Goal: Information Seeking & Learning: Understand process/instructions

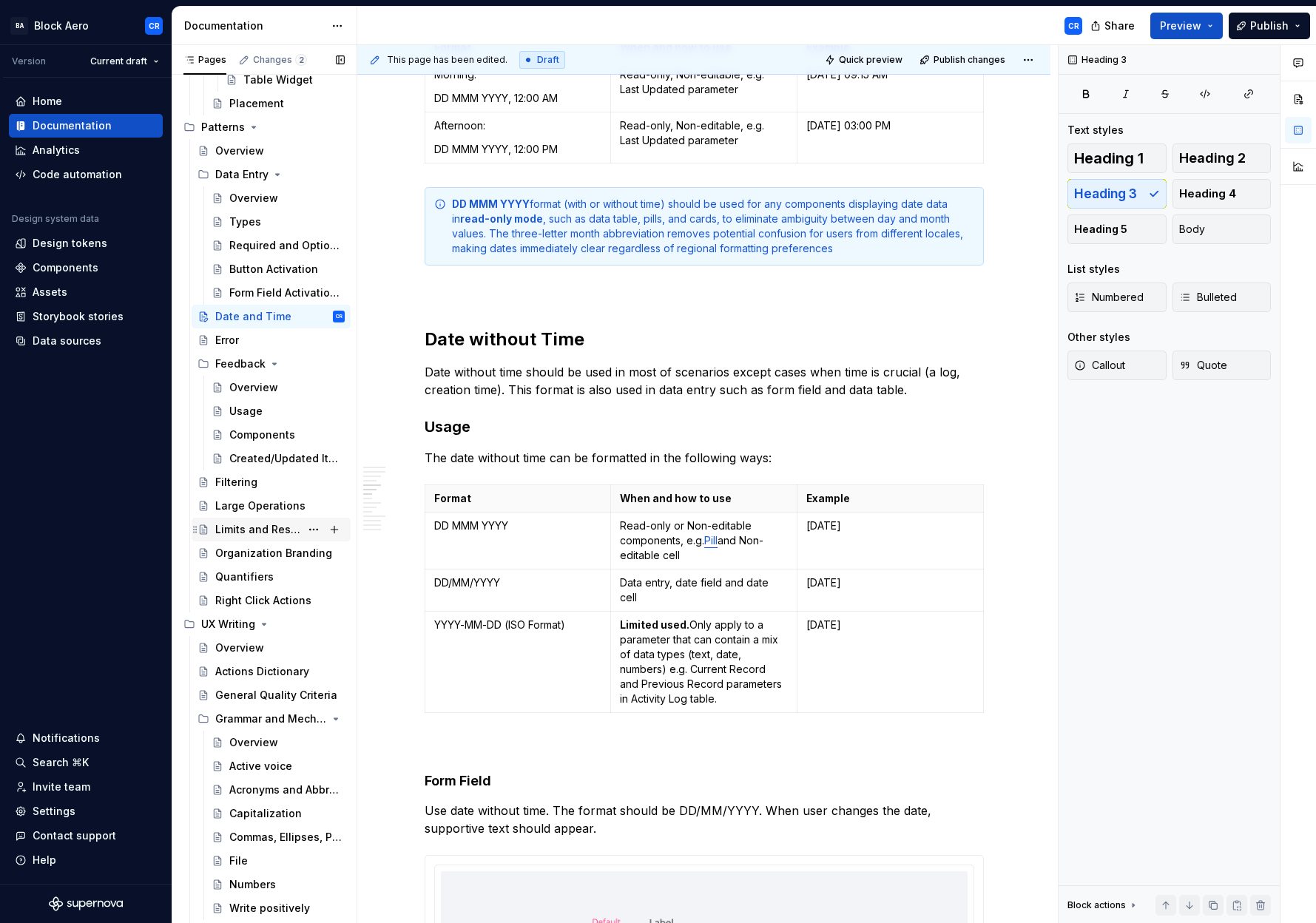
scroll to position [3964, 0]
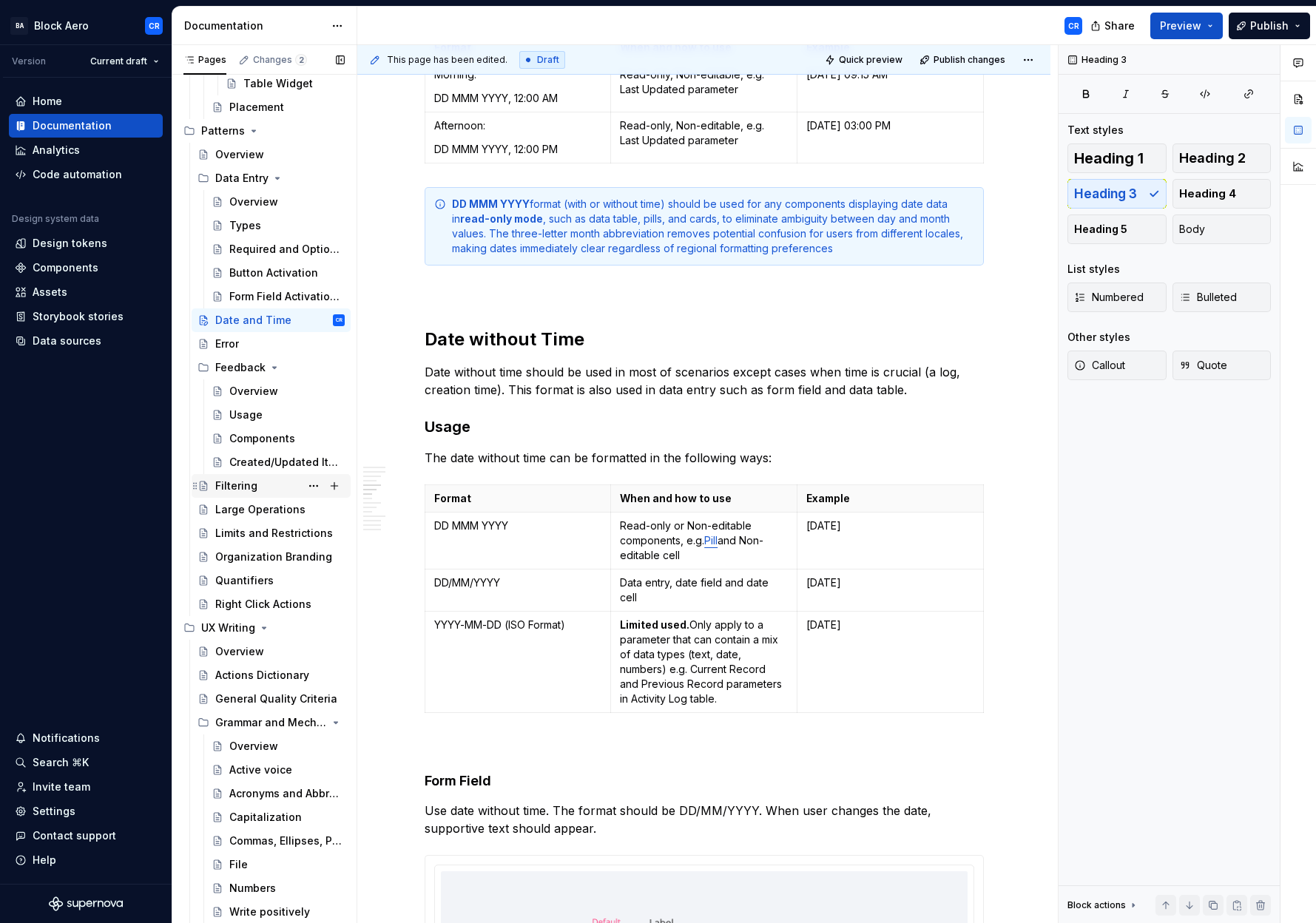
click at [240, 483] on div "Filtering" at bounding box center [236, 486] width 42 height 15
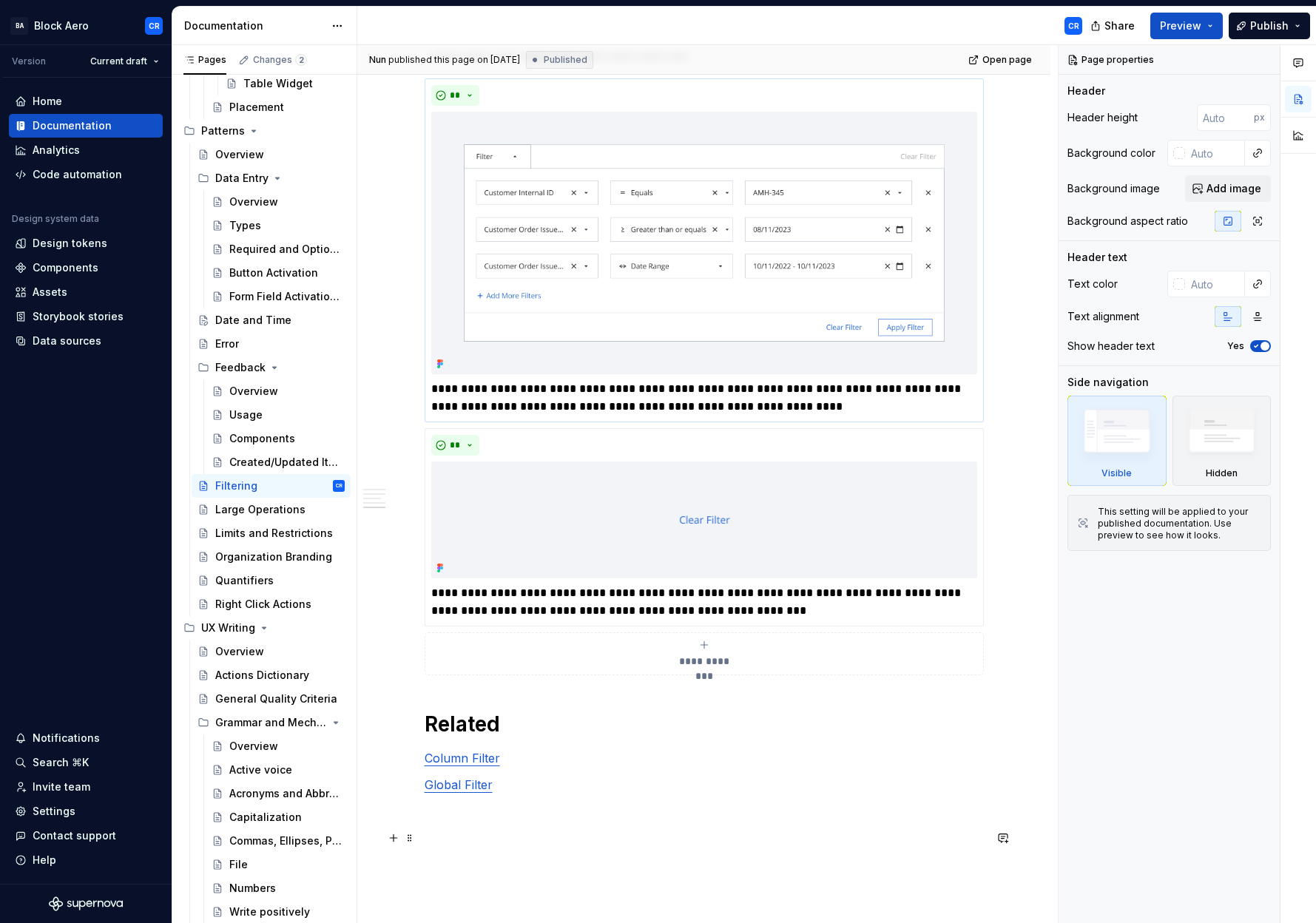
scroll to position [1827, 0]
click at [547, 783] on p "Global Filter" at bounding box center [704, 783] width 559 height 18
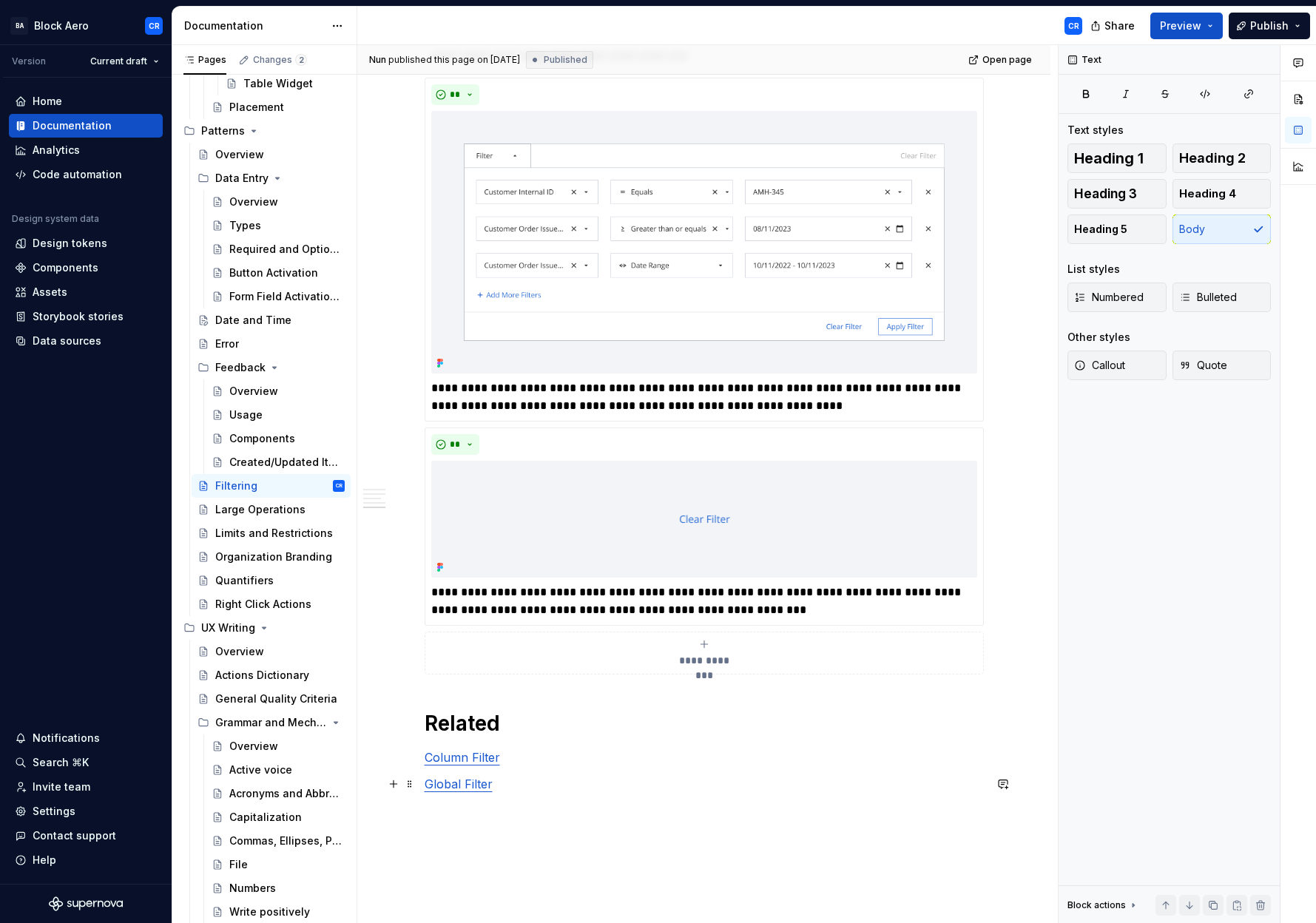
type textarea "*"
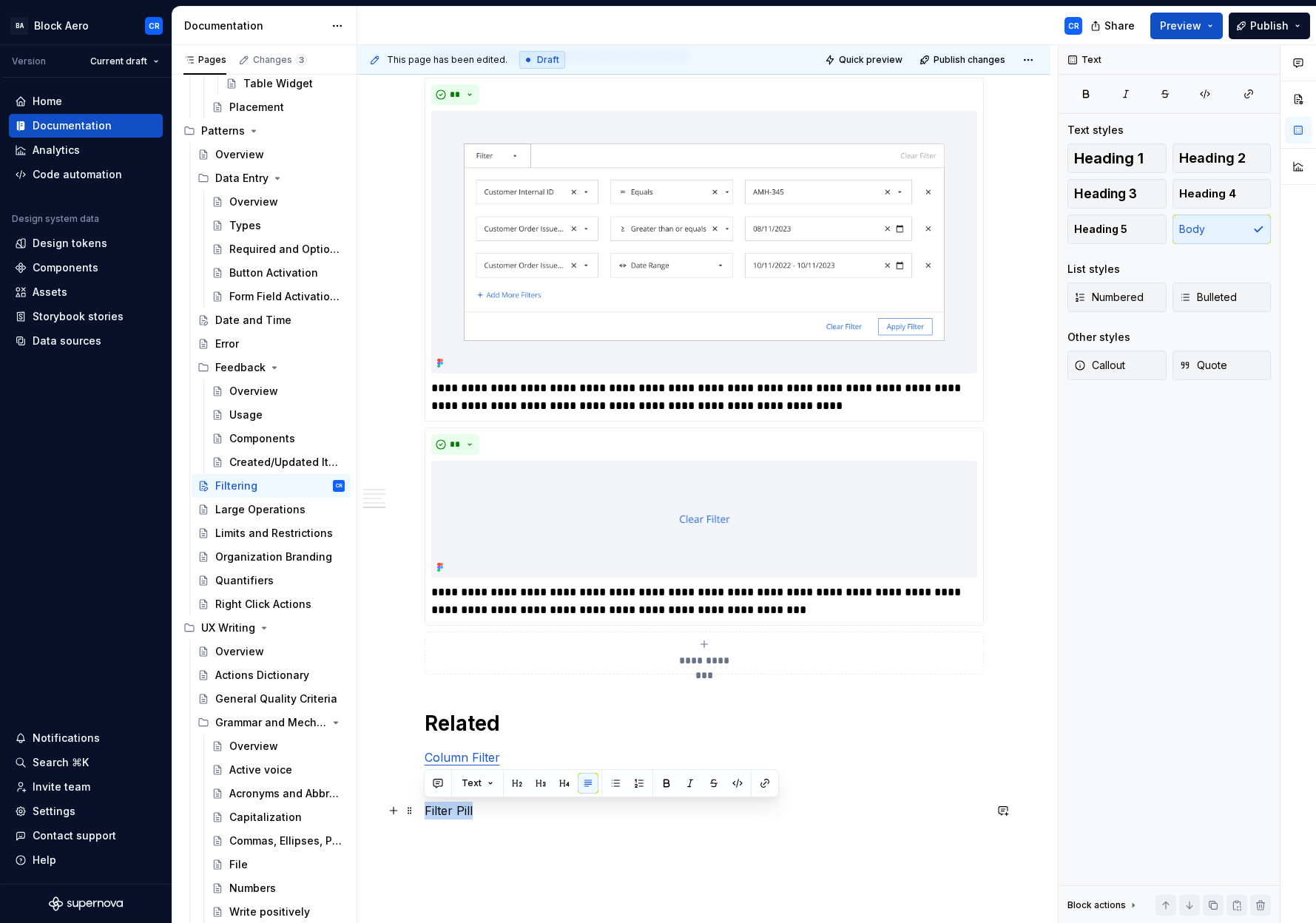
drag, startPoint x: 500, startPoint y: 811, endPoint x: 419, endPoint y: 810, distance: 81.0
click at [763, 782] on button "button" at bounding box center [764, 783] width 21 height 21
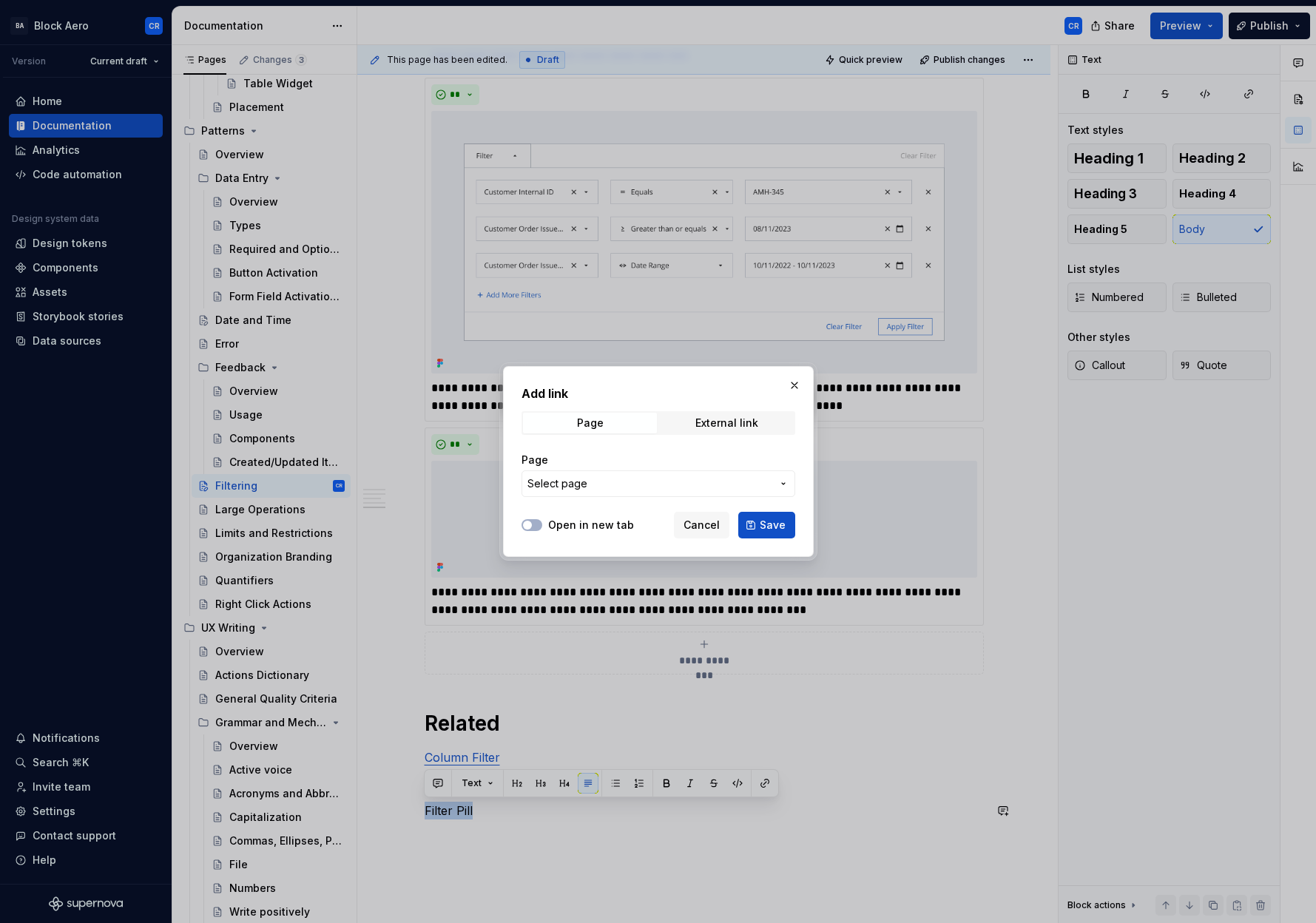
type textarea "*"
click at [590, 483] on span "Select page" at bounding box center [650, 484] width 244 height 15
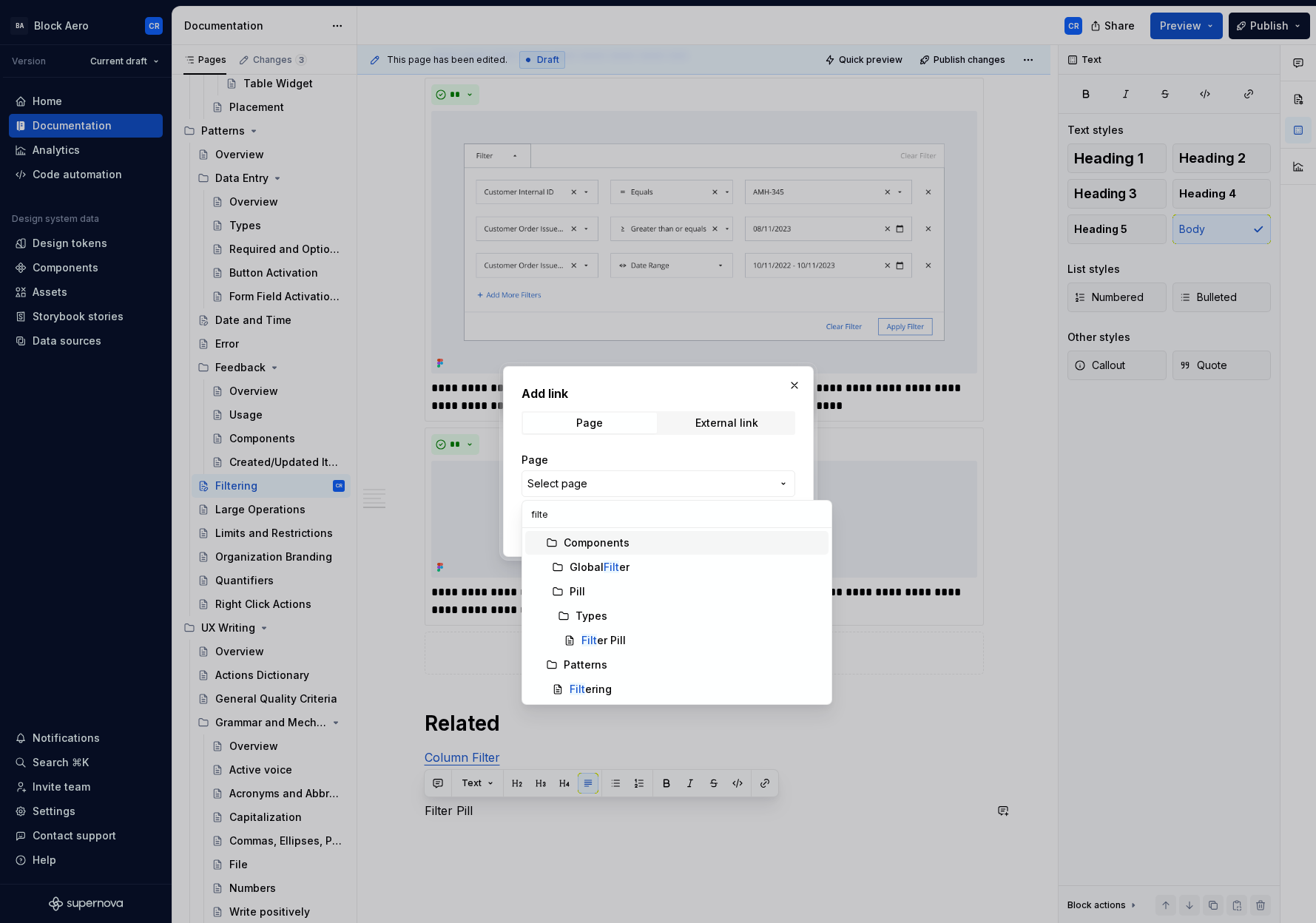
type input "filter"
click at [635, 648] on span "Filter Pill" at bounding box center [676, 640] width 303 height 23
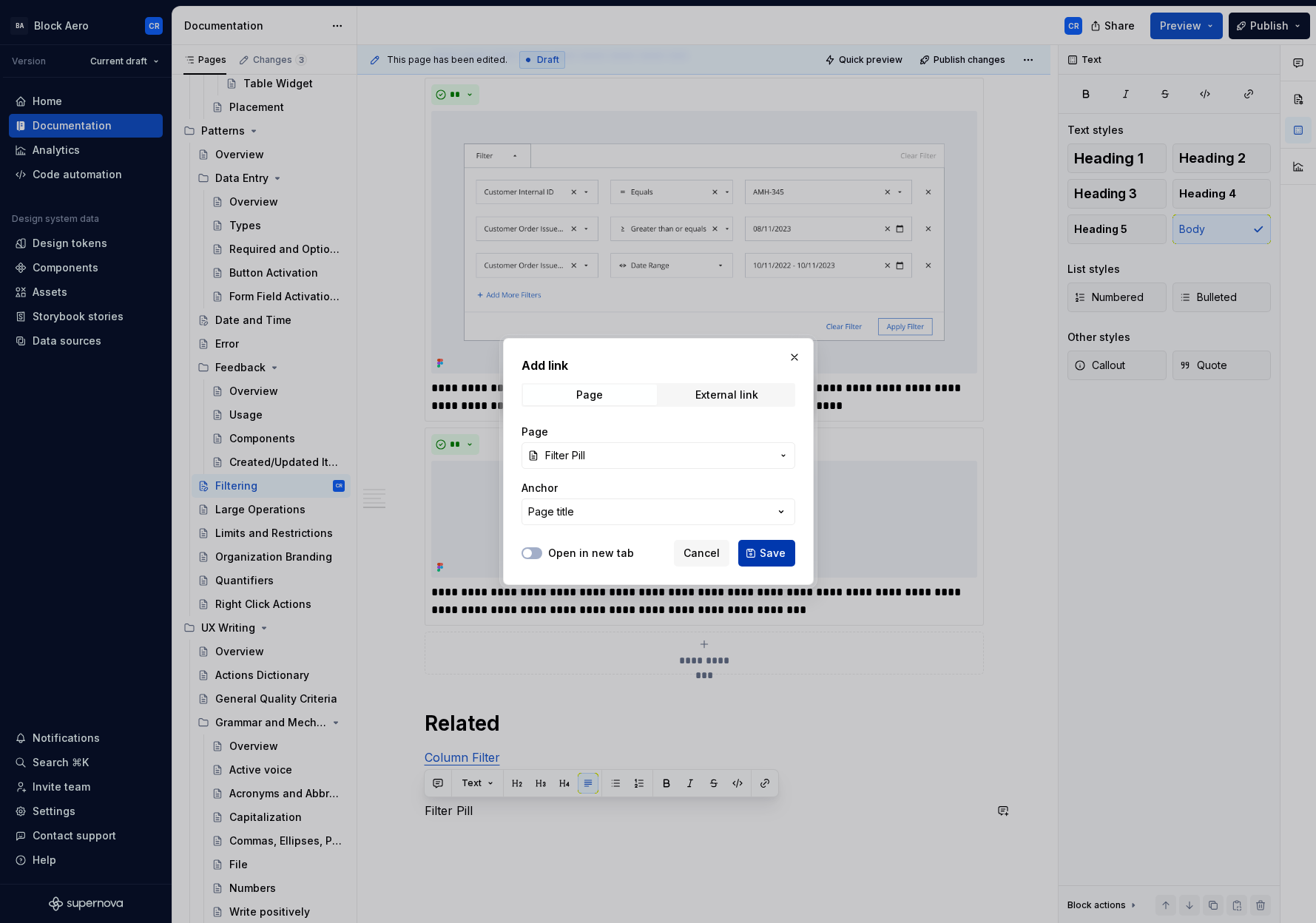
click at [777, 553] on span "Save" at bounding box center [772, 553] width 26 height 15
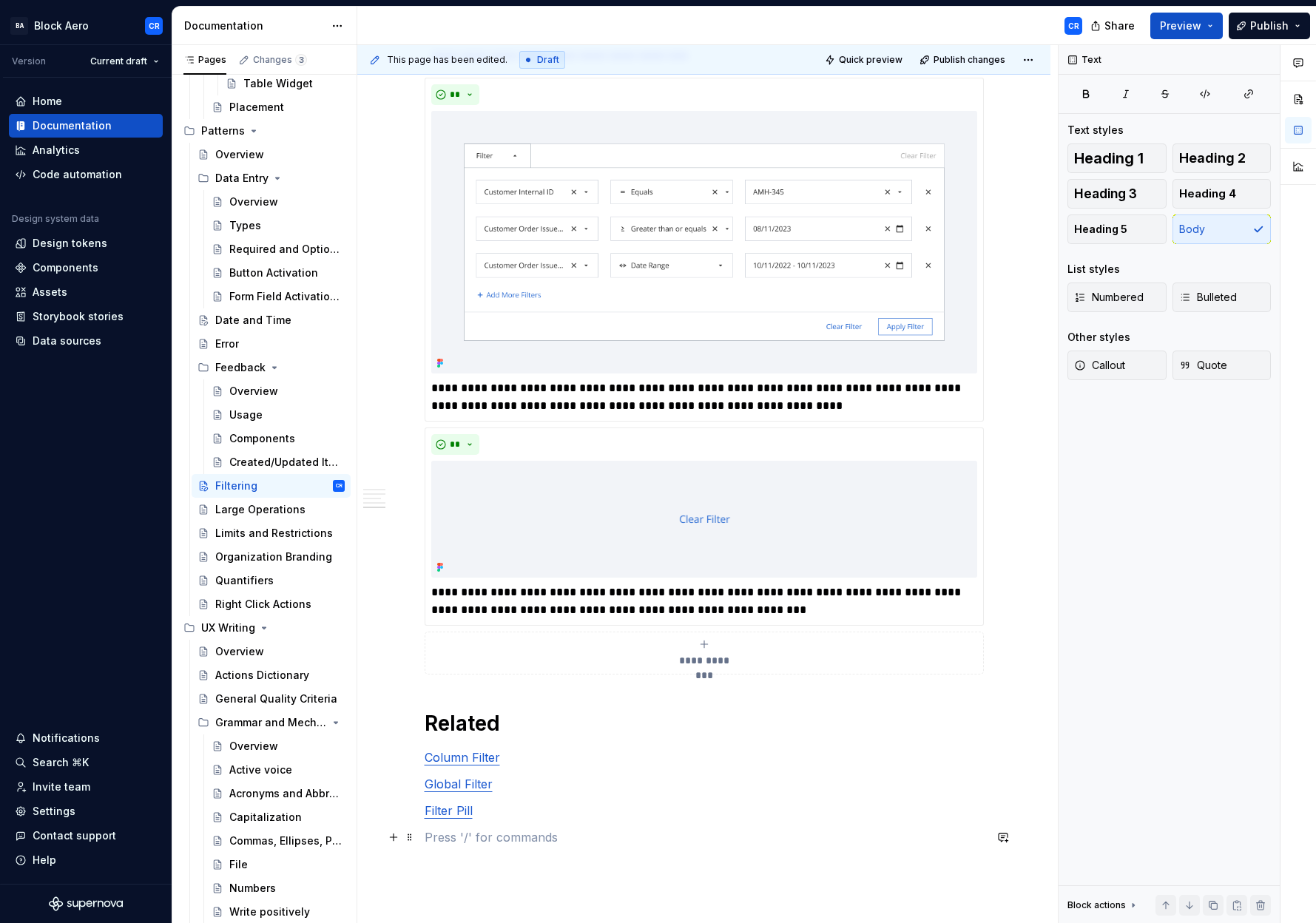
click at [549, 829] on p at bounding box center [704, 837] width 559 height 18
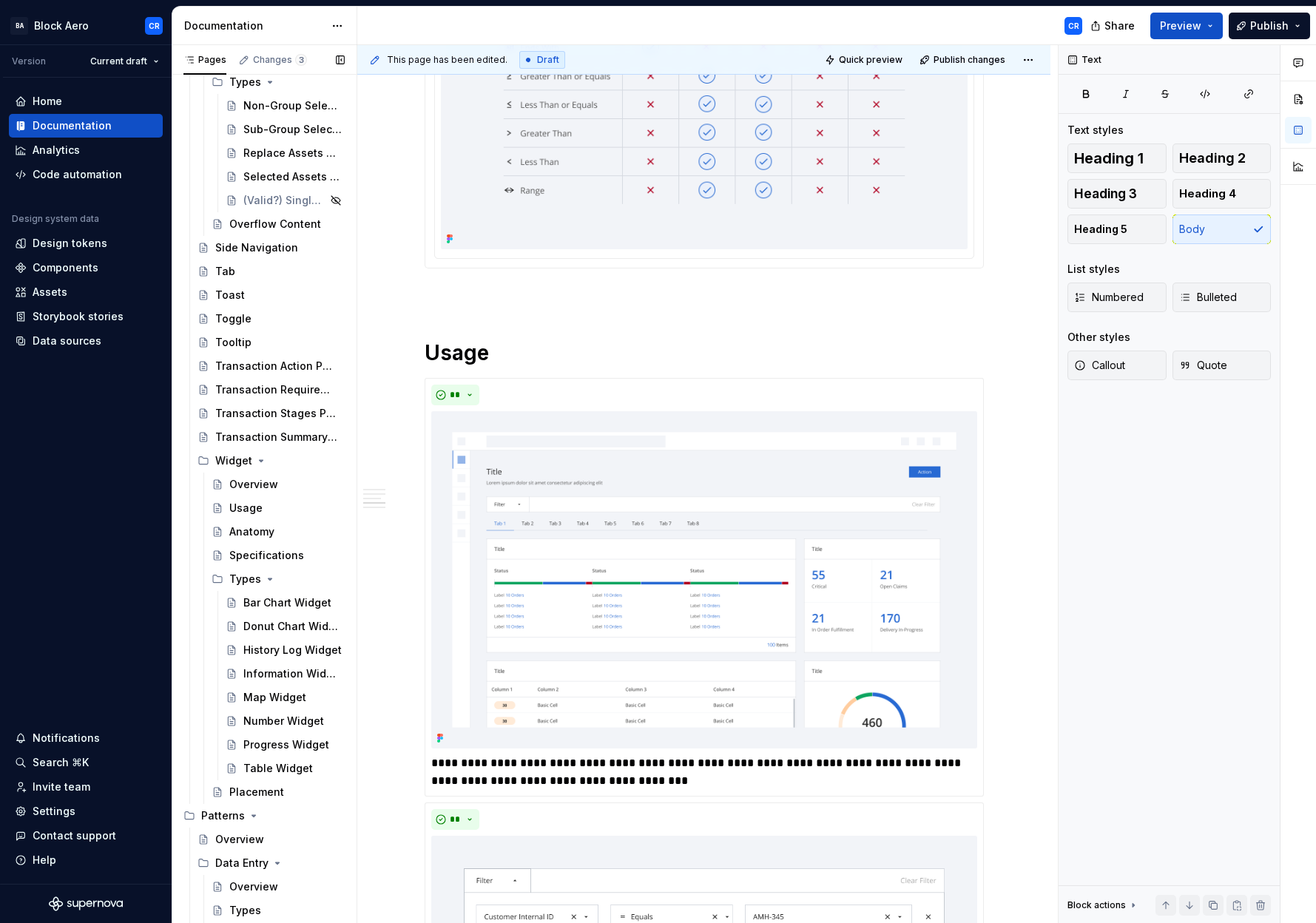
scroll to position [2670, 0]
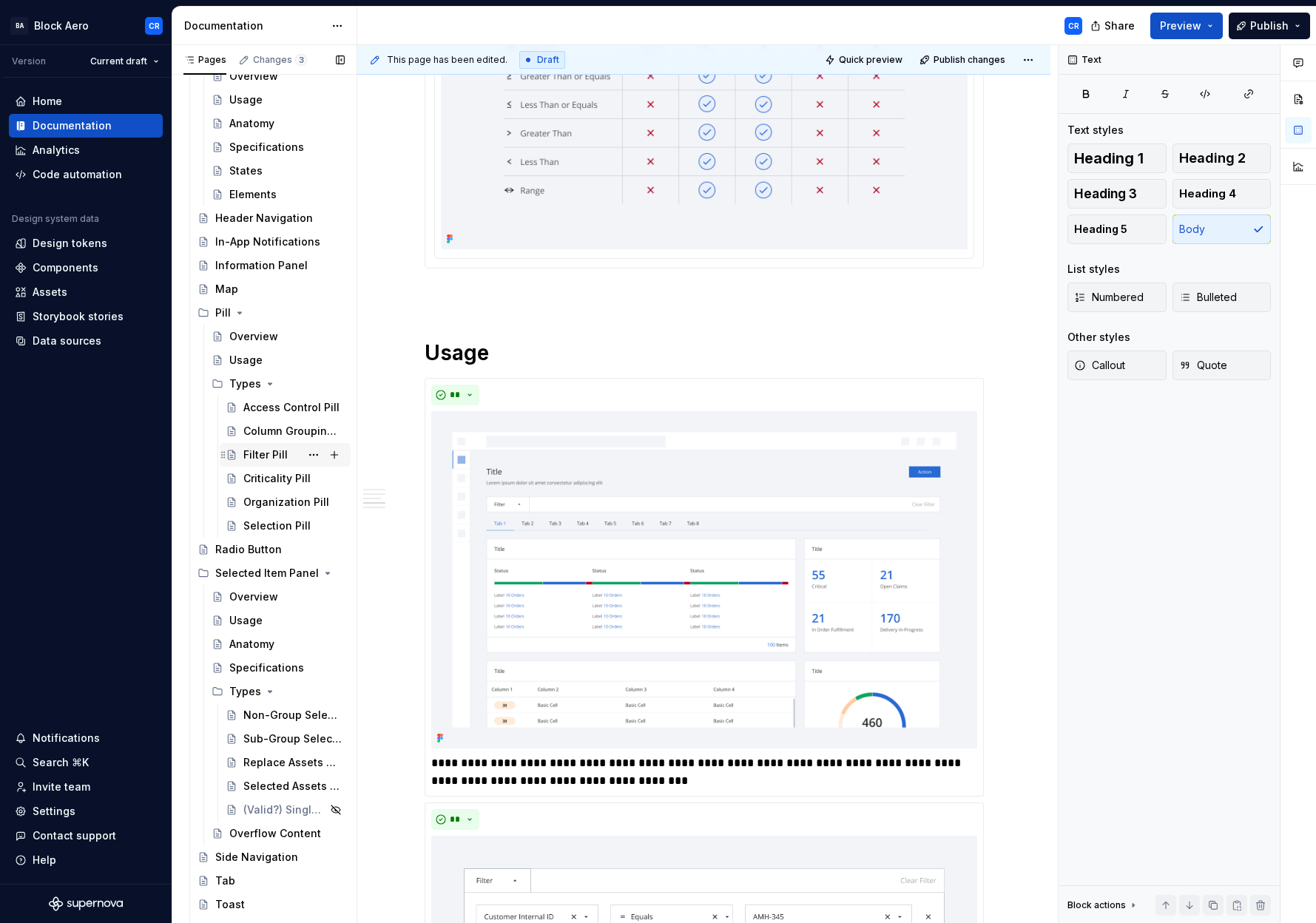
click at [259, 458] on div "Filter Pill" at bounding box center [265, 455] width 44 height 15
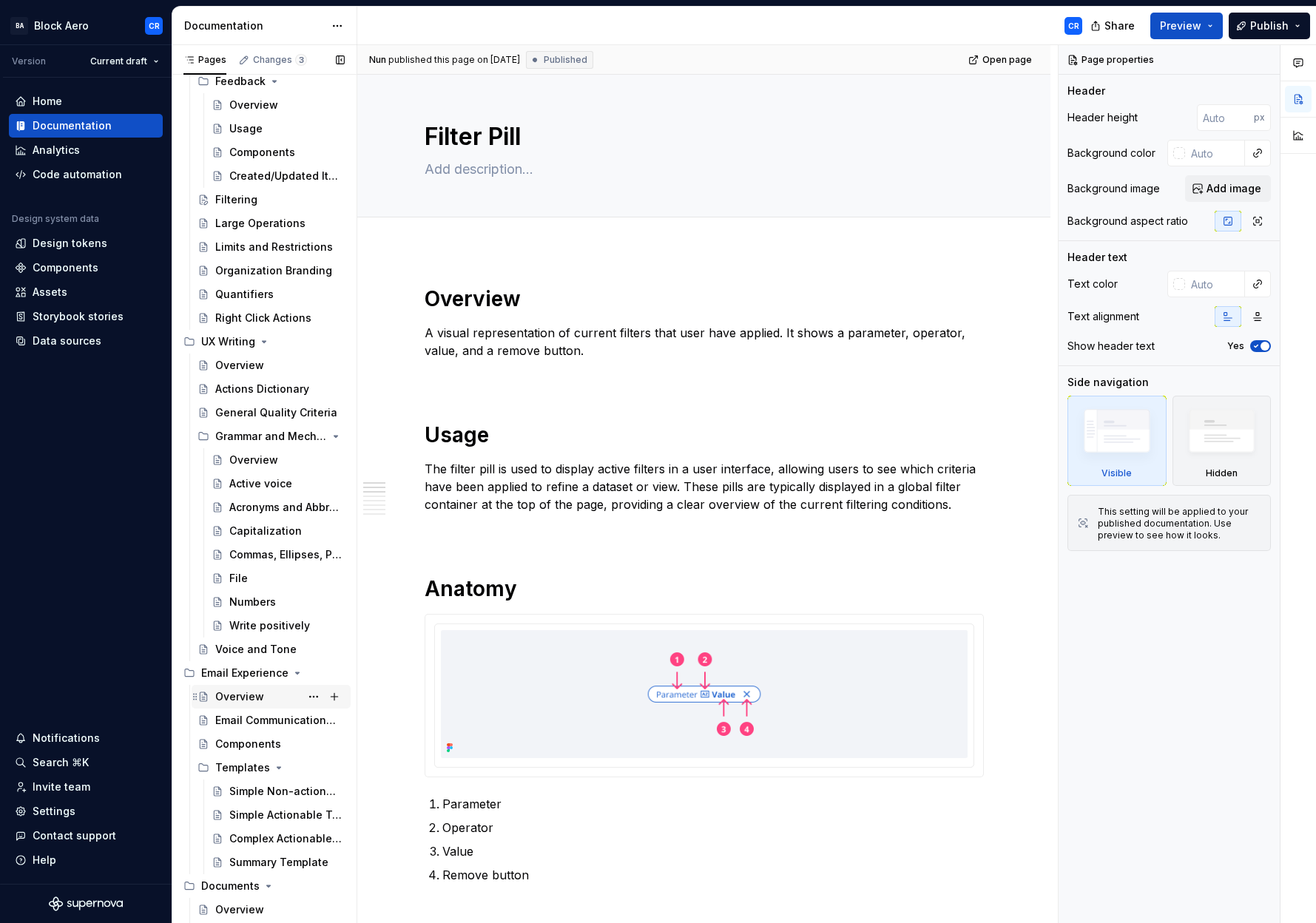
scroll to position [3934, 0]
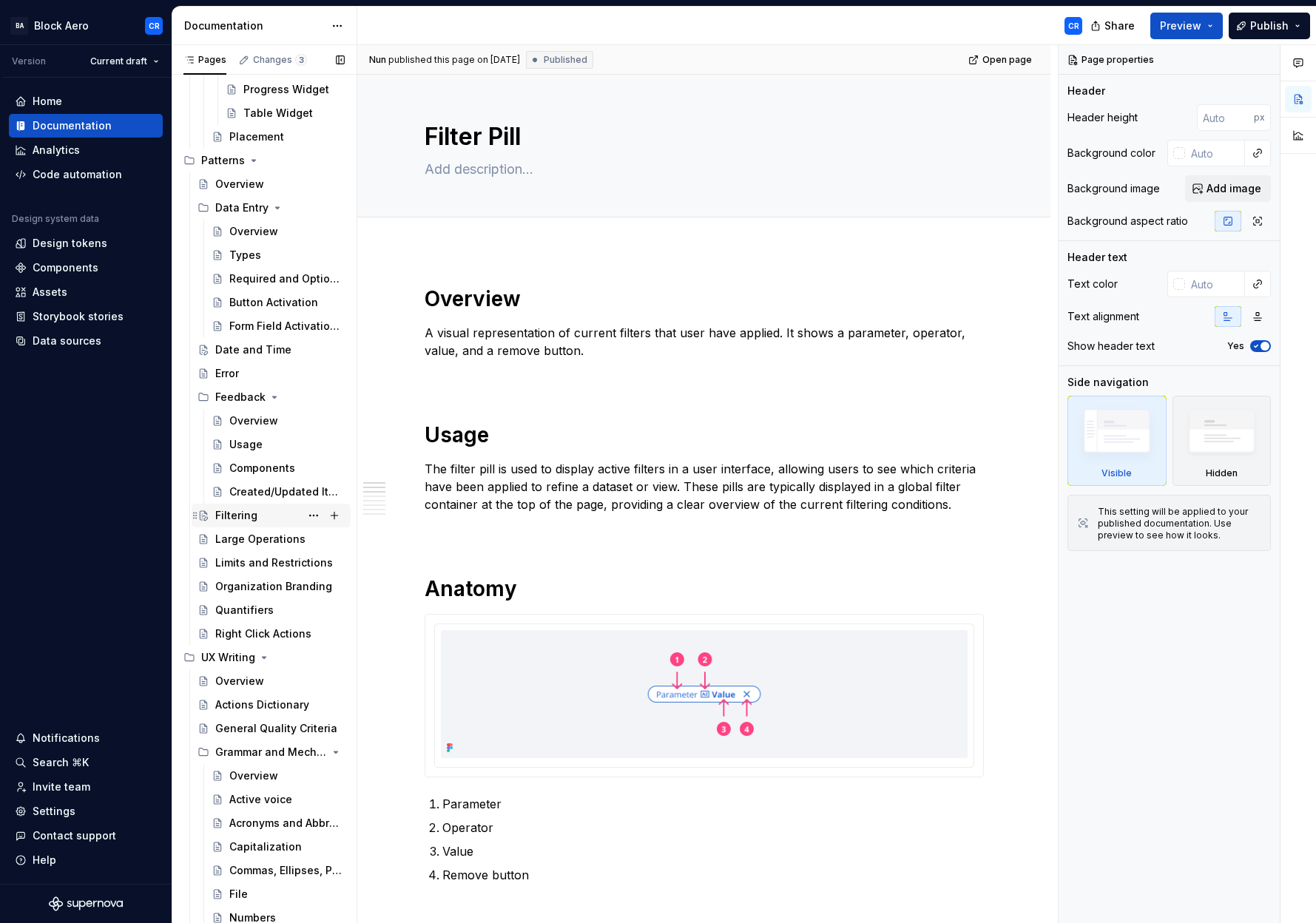
click at [229, 516] on div "Filtering" at bounding box center [236, 516] width 42 height 15
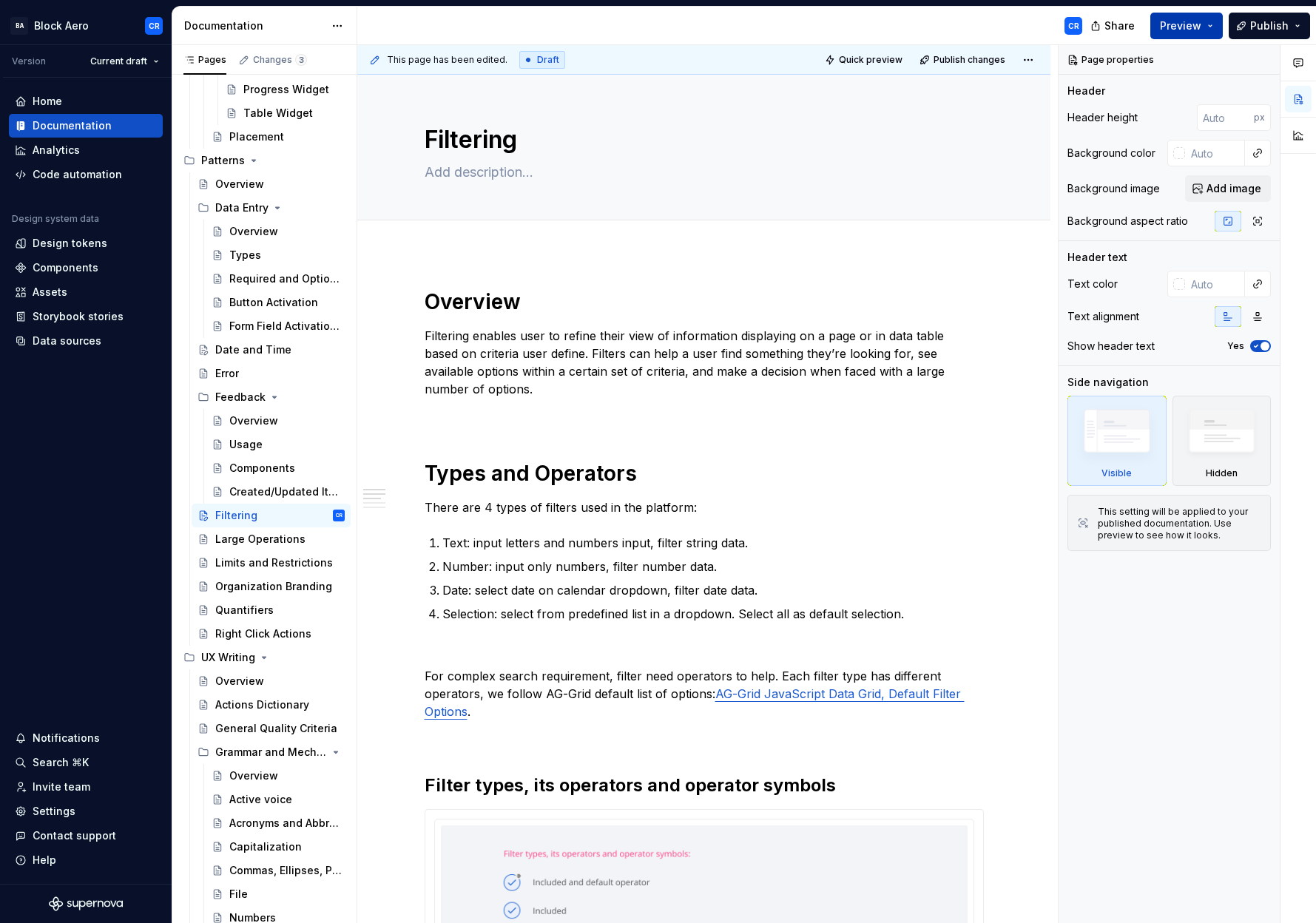
click at [1209, 29] on button "Preview" at bounding box center [1186, 26] width 73 height 27
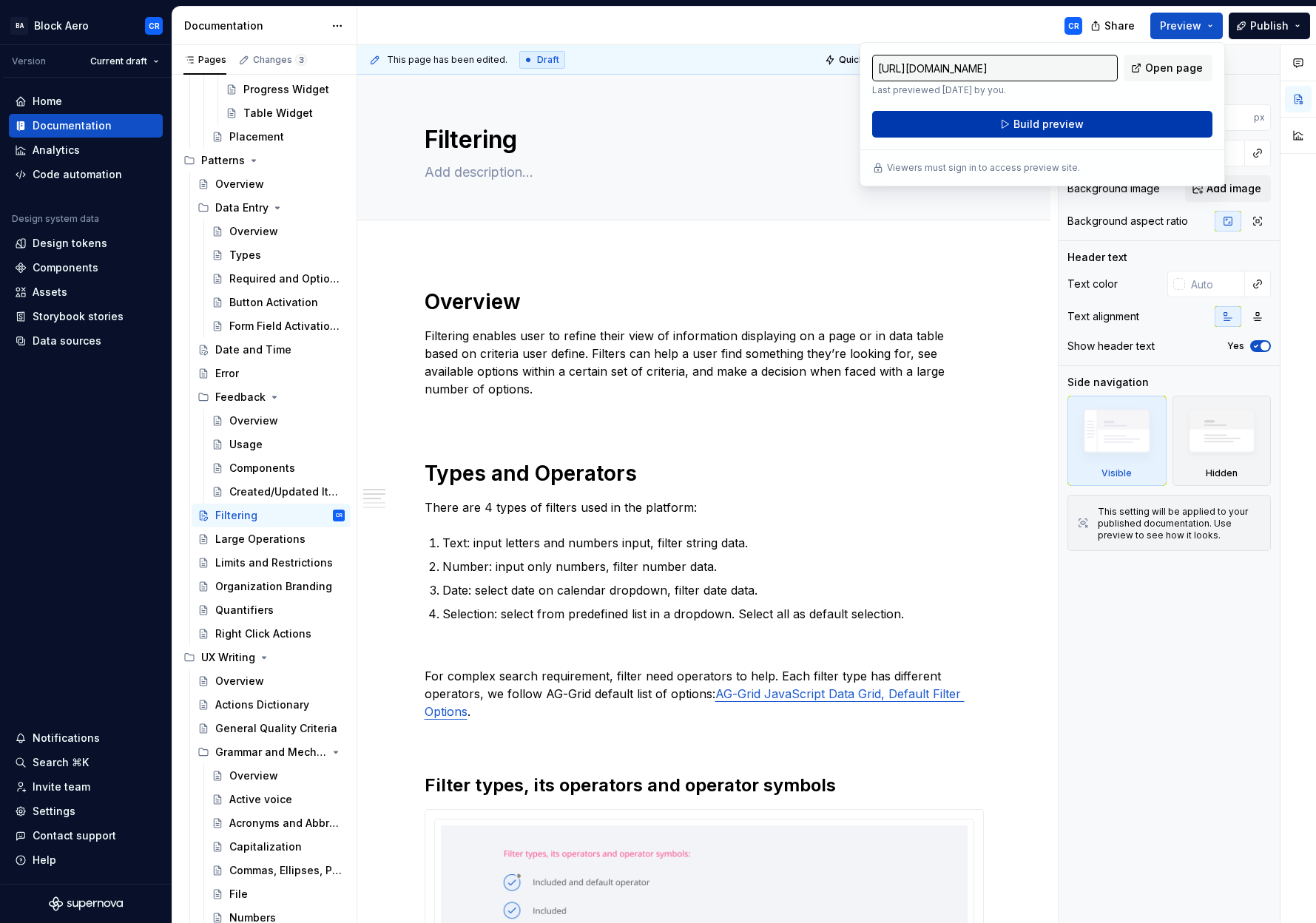
click at [1077, 122] on span "Build preview" at bounding box center [1048, 125] width 70 height 15
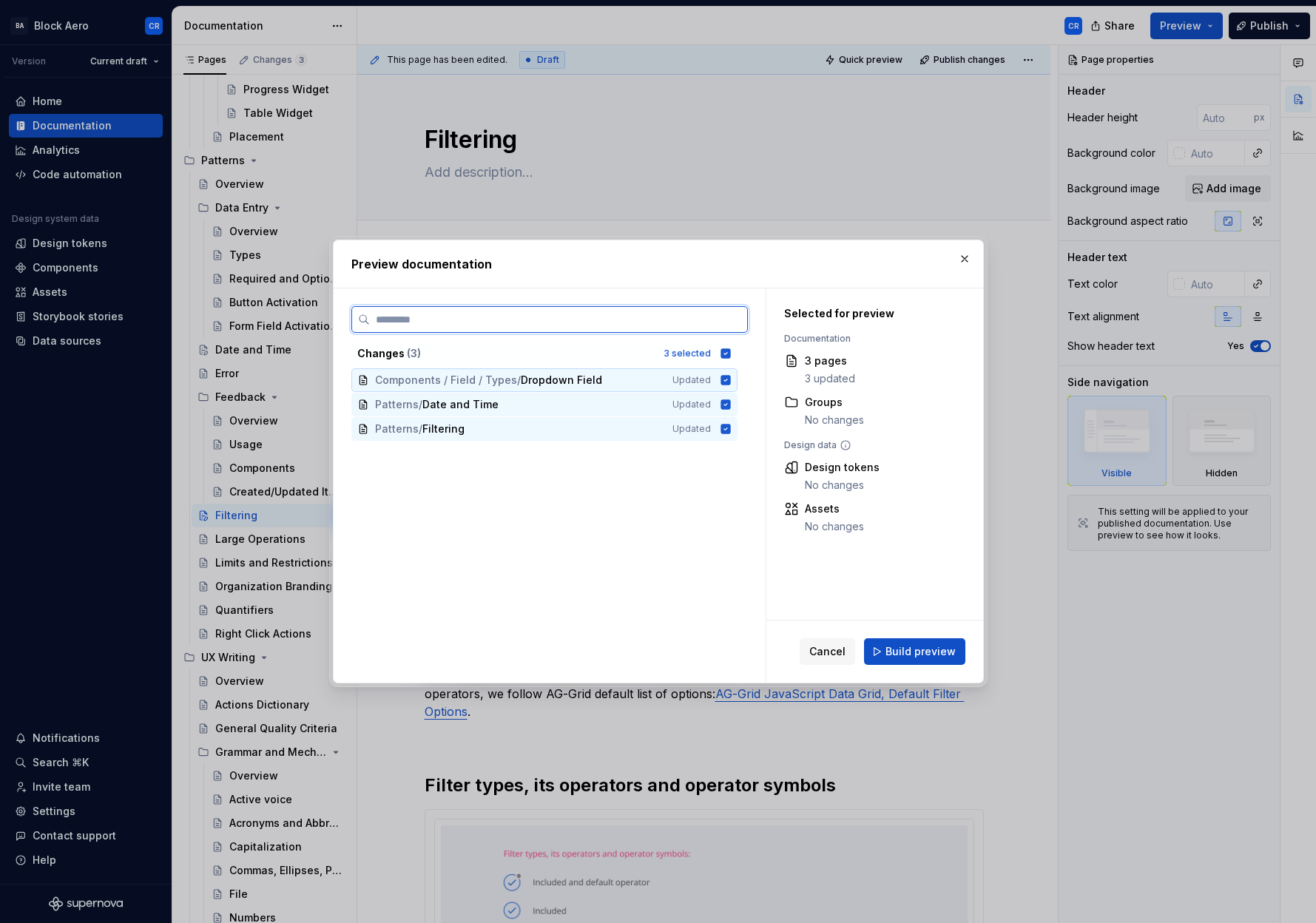
click at [726, 382] on icon at bounding box center [725, 379] width 9 height 9
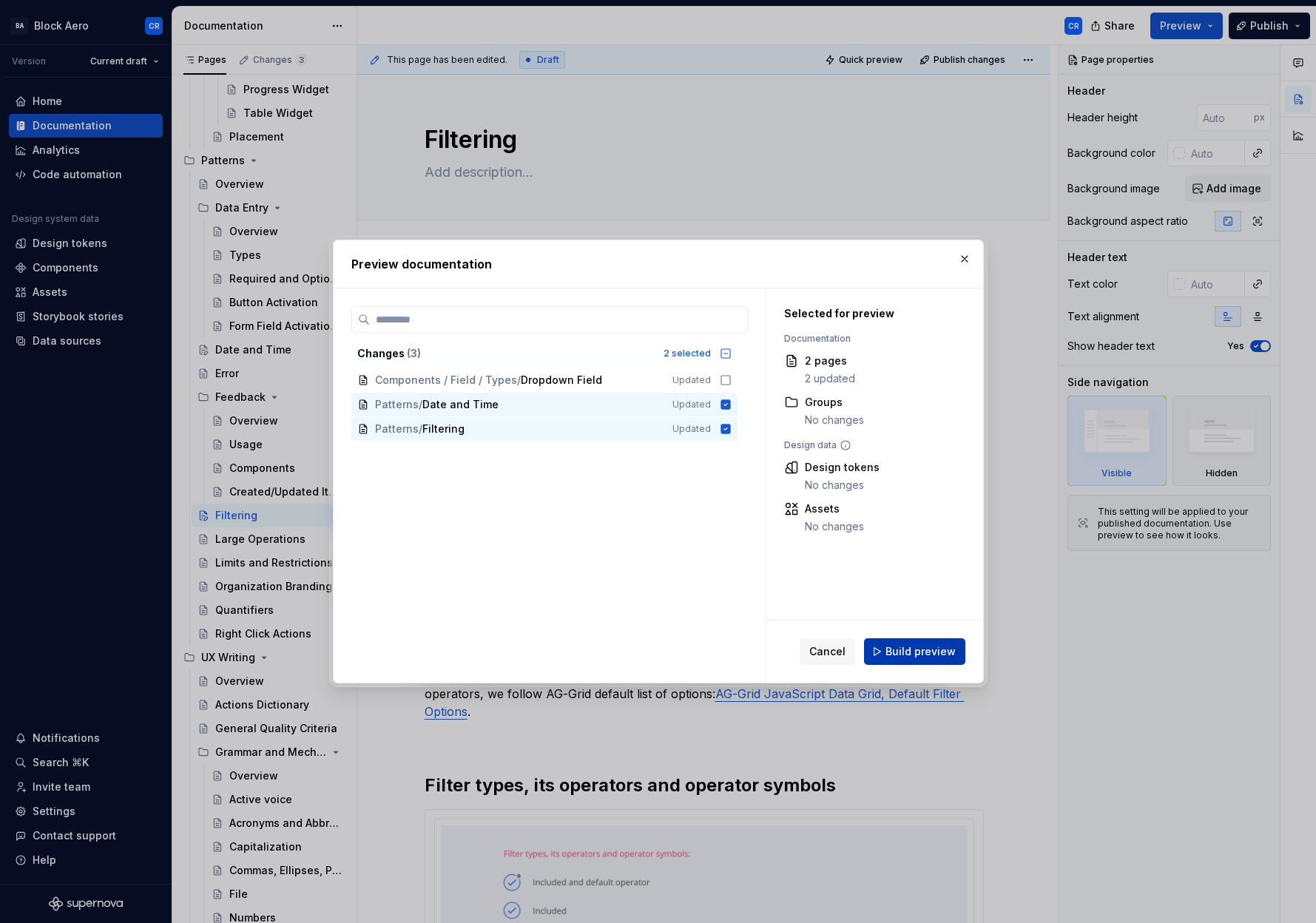
click at [917, 653] on span "Build preview" at bounding box center [921, 651] width 70 height 15
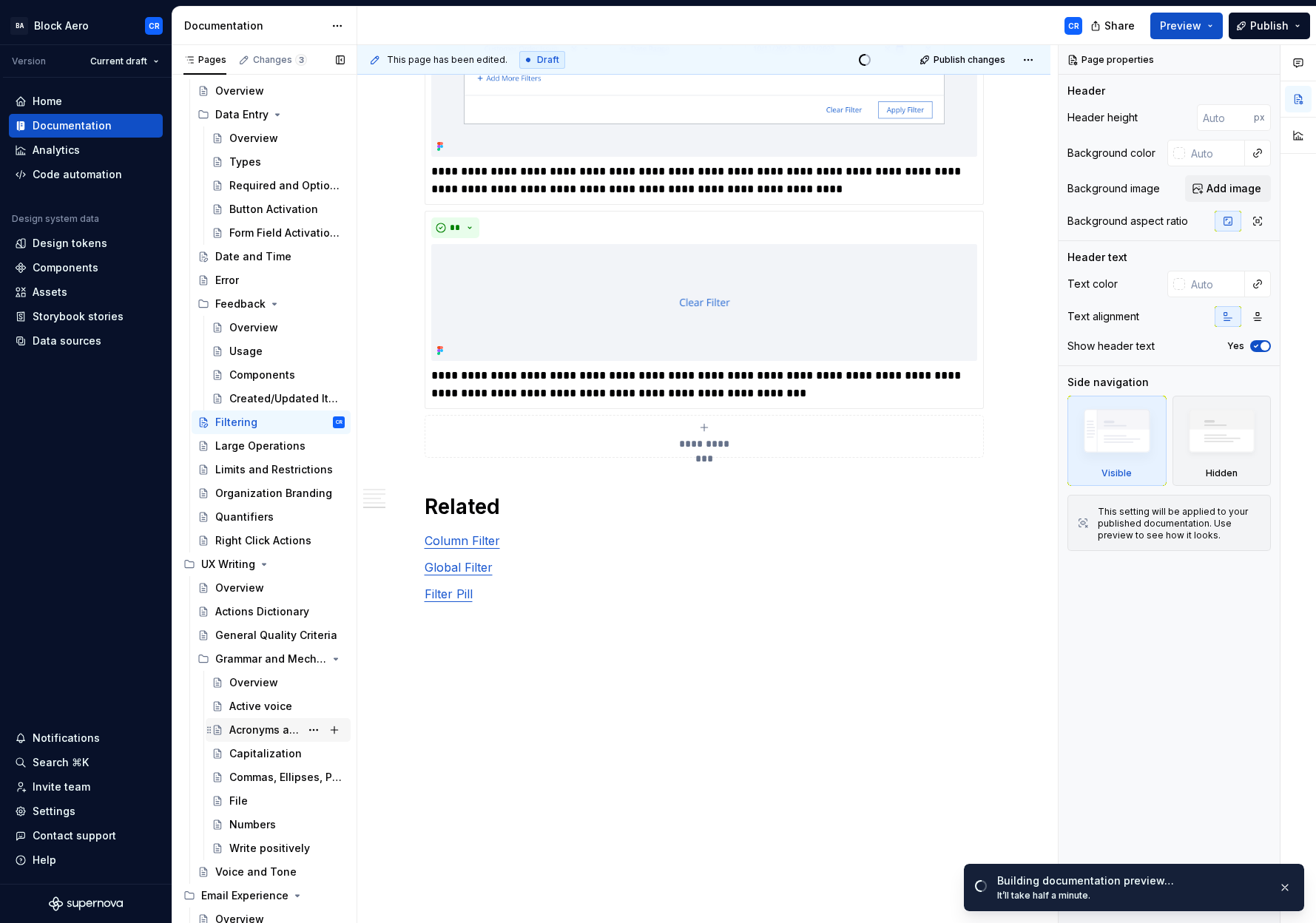
scroll to position [4029, 0]
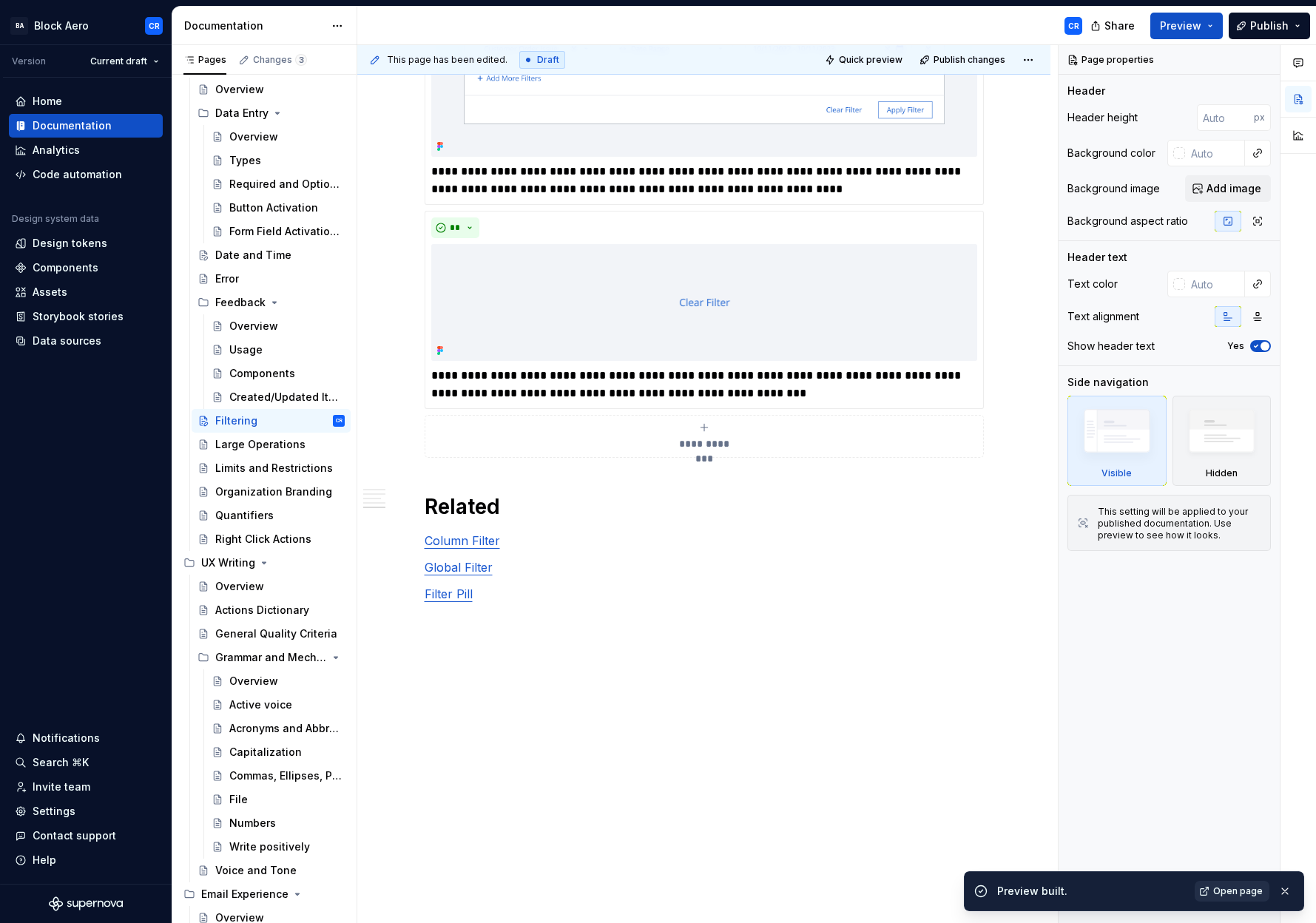
click at [1207, 885] on link "Open page" at bounding box center [1231, 890] width 74 height 21
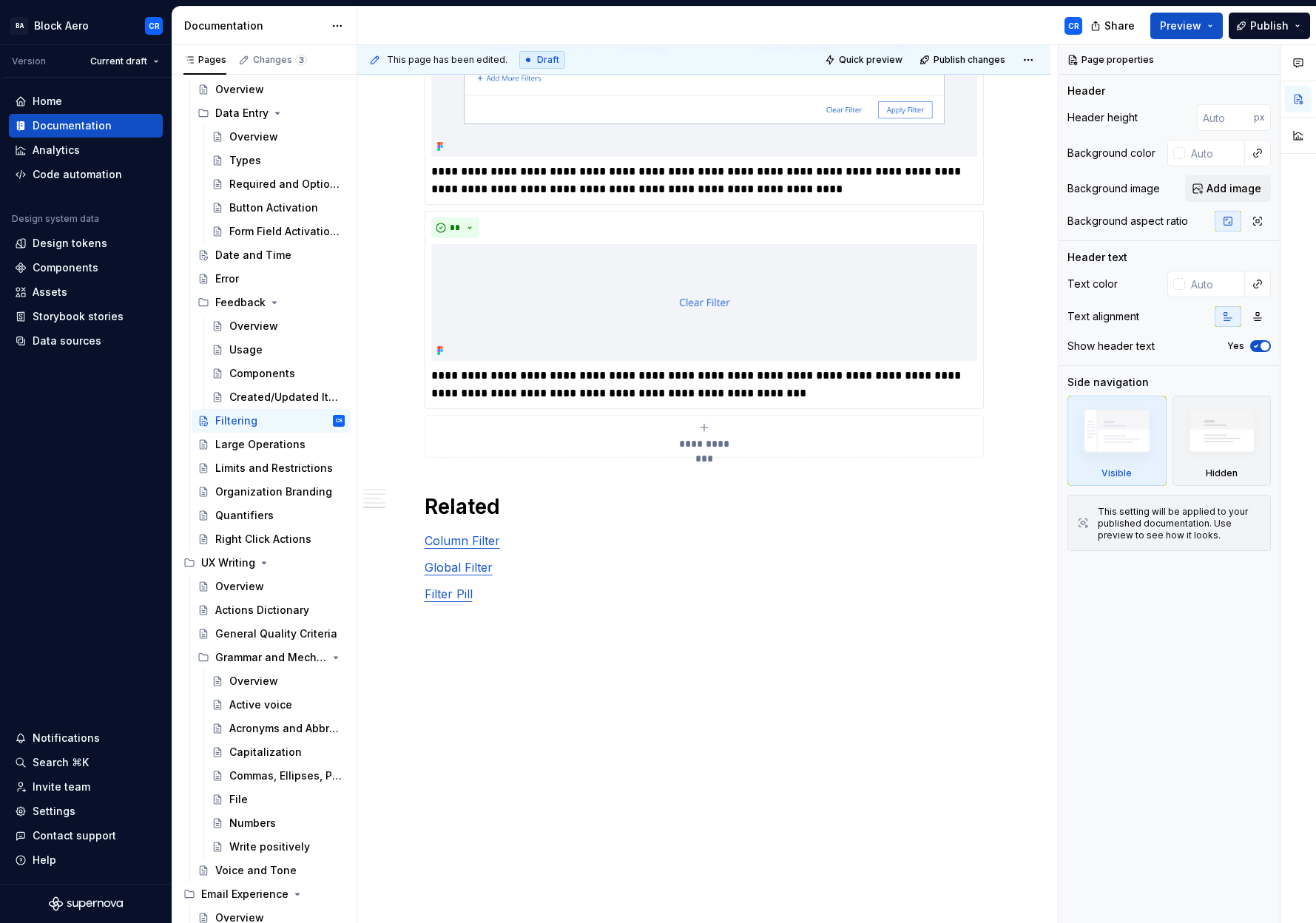
type textarea "*"
